Goal: Transaction & Acquisition: Subscribe to service/newsletter

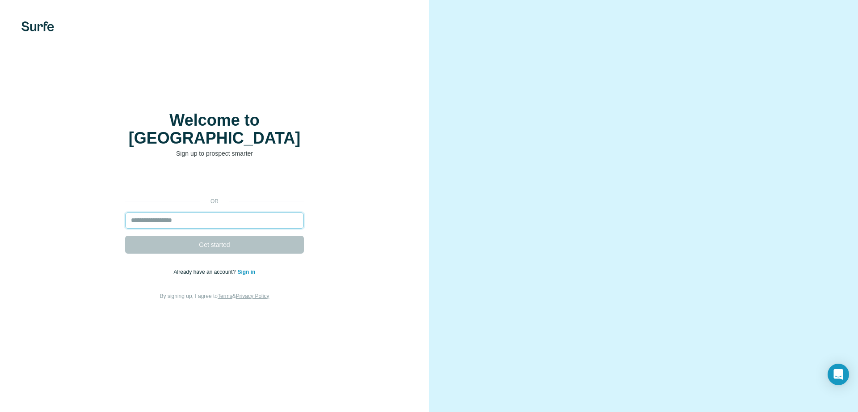
click at [160, 216] on input "email" at bounding box center [214, 220] width 179 height 16
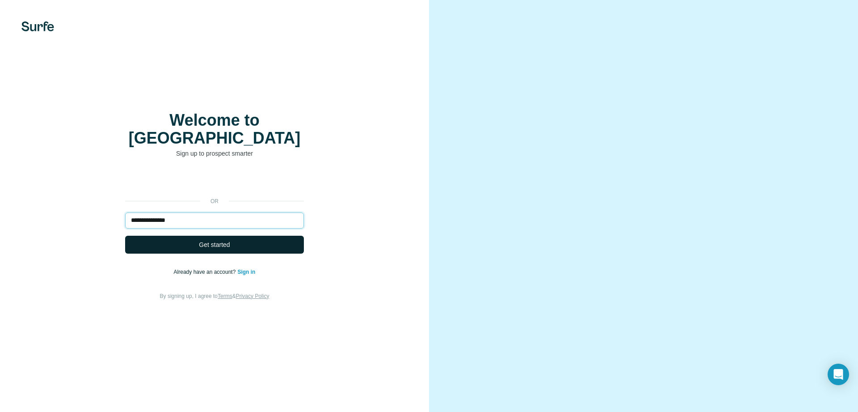
type input "**********"
click at [186, 239] on button "Get started" at bounding box center [214, 245] width 179 height 18
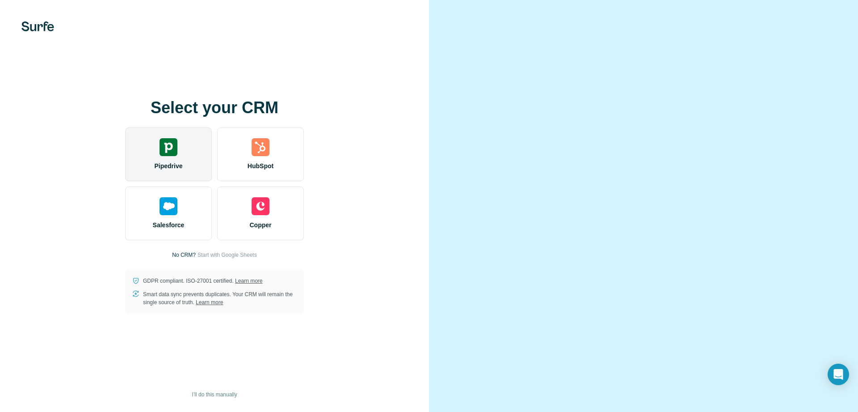
click at [184, 168] on div "Pipedrive" at bounding box center [168, 154] width 87 height 54
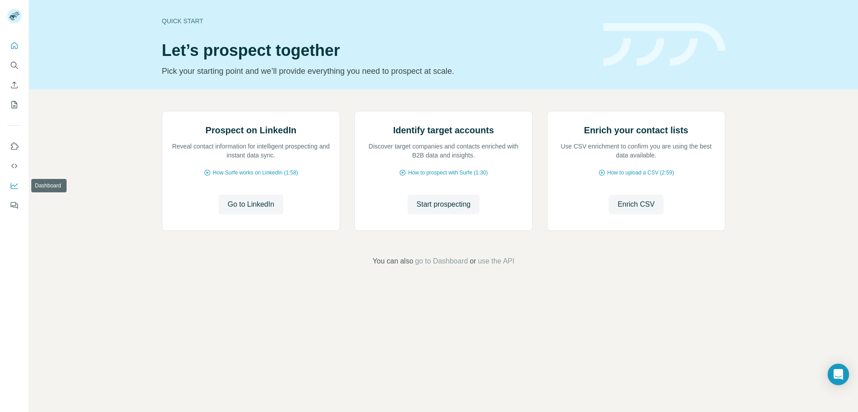
click at [17, 184] on icon "Dashboard" at bounding box center [14, 185] width 7 height 4
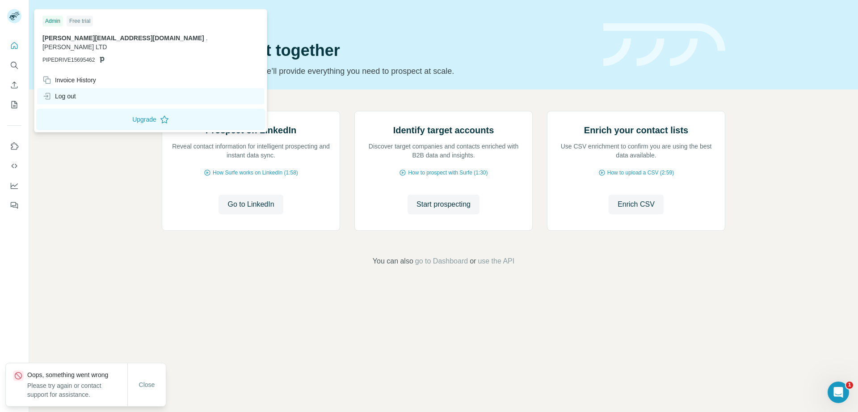
click at [65, 92] on div "Log out" at bounding box center [59, 96] width 34 height 9
click at [75, 92] on div "Log out" at bounding box center [59, 96] width 34 height 9
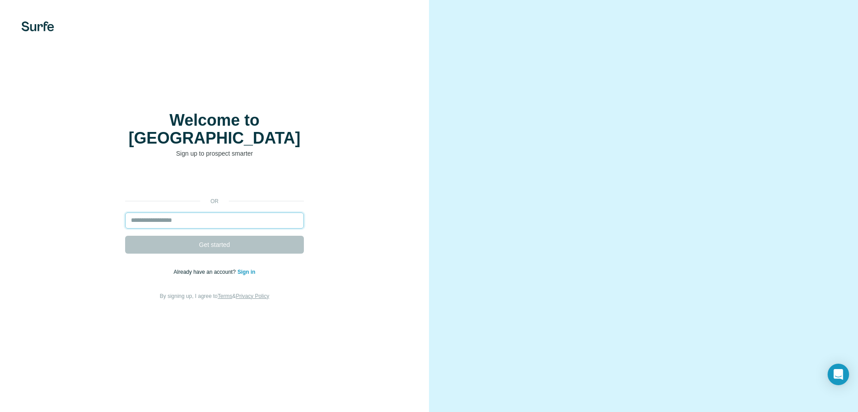
paste input "**********"
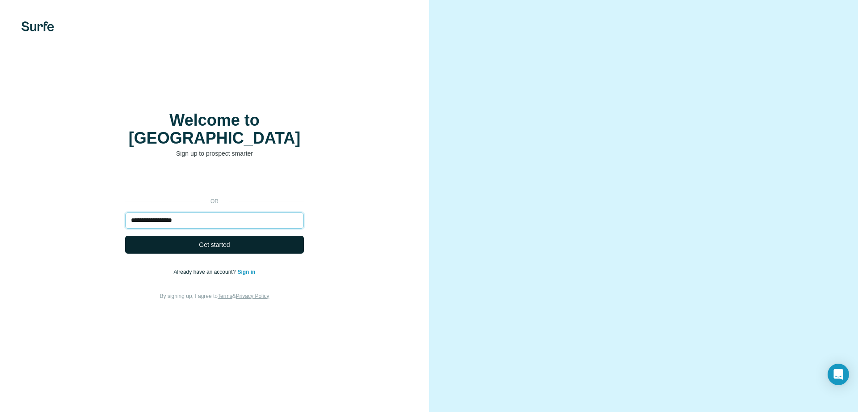
type input "**********"
click at [190, 236] on button "Get started" at bounding box center [214, 245] width 179 height 18
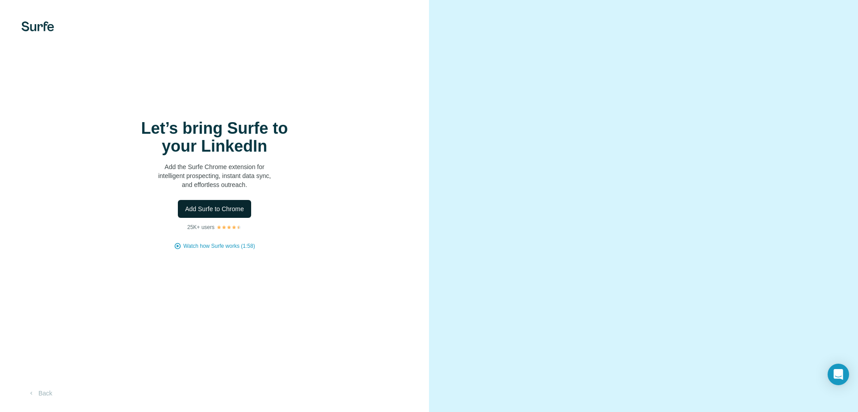
click at [207, 206] on span "Add Surfe to Chrome" at bounding box center [214, 208] width 59 height 9
click at [201, 207] on span "Add Surfe to Chrome" at bounding box center [214, 208] width 59 height 9
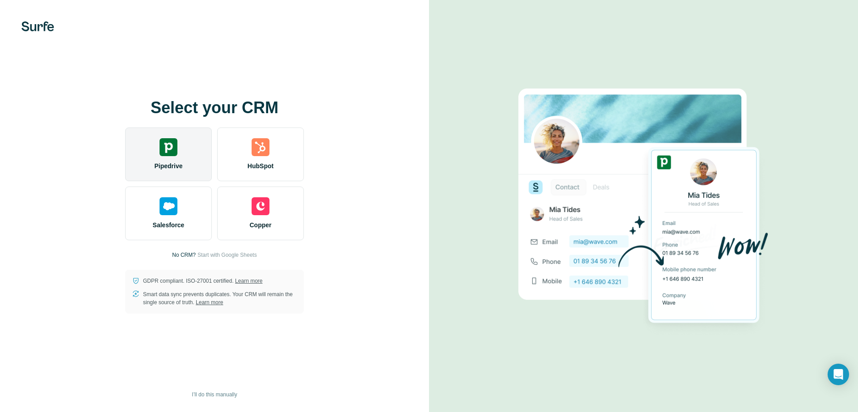
drag, startPoint x: 163, startPoint y: 159, endPoint x: 160, endPoint y: 153, distance: 6.2
click at [163, 158] on div "Pipedrive" at bounding box center [168, 154] width 87 height 54
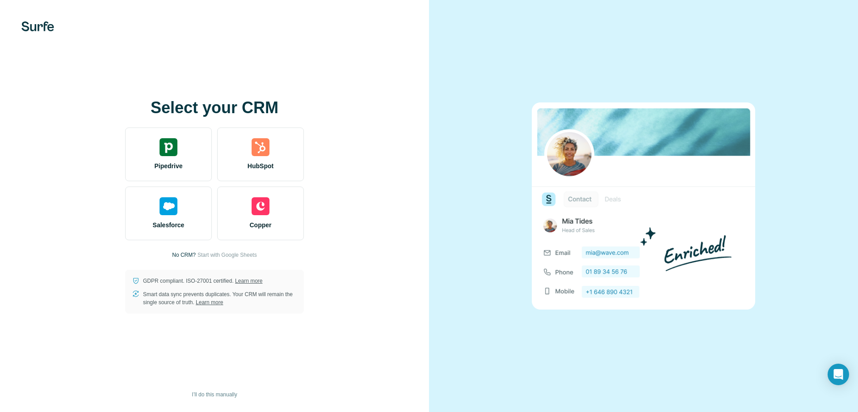
click at [243, 326] on div "Select your CRM Pipedrive HubSpot Salesforce Copper No CRM? Start with Google S…" at bounding box center [214, 206] width 429 height 412
click at [148, 411] on div "Select your CRM Pipedrive HubSpot Salesforce Copper No CRM? Start with Google S…" at bounding box center [214, 206] width 429 height 412
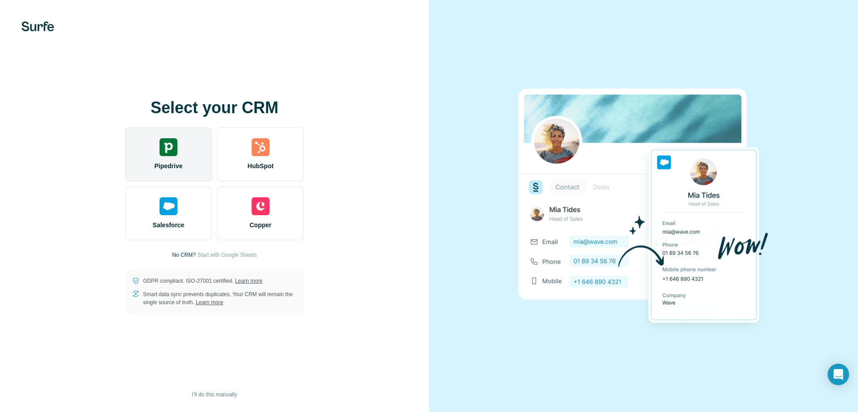
click at [172, 150] on img at bounding box center [169, 147] width 18 height 18
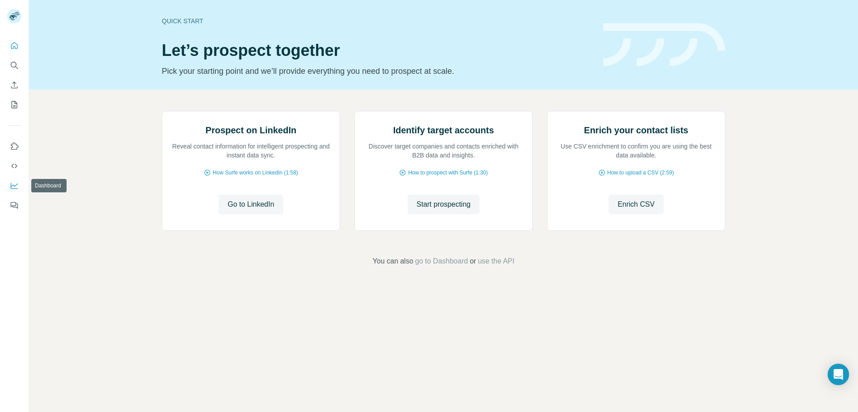
click at [10, 186] on icon "Dashboard" at bounding box center [14, 185] width 9 height 9
